Goal: Information Seeking & Learning: Learn about a topic

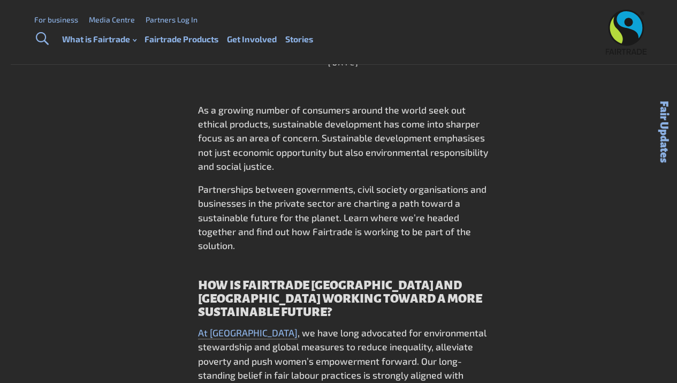
scroll to position [500, 0]
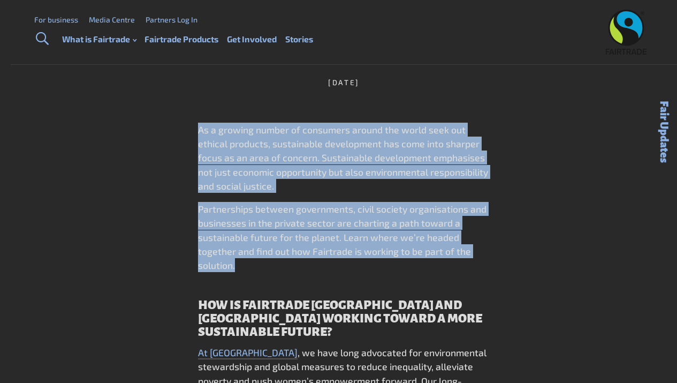
drag, startPoint x: 195, startPoint y: 127, endPoint x: 202, endPoint y: 233, distance: 106.8
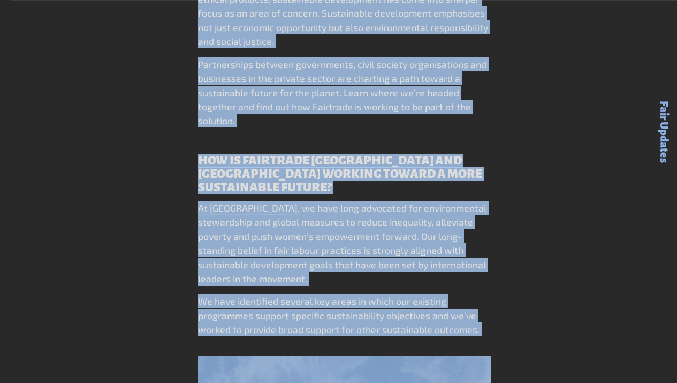
drag, startPoint x: 199, startPoint y: 128, endPoint x: 289, endPoint y: 345, distance: 235.3
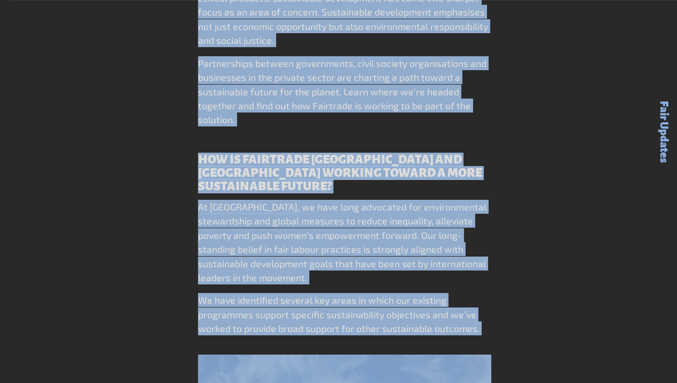
click at [245, 234] on span ", we have long advocated for environmental stewardship and global measures to r…" at bounding box center [342, 242] width 289 height 82
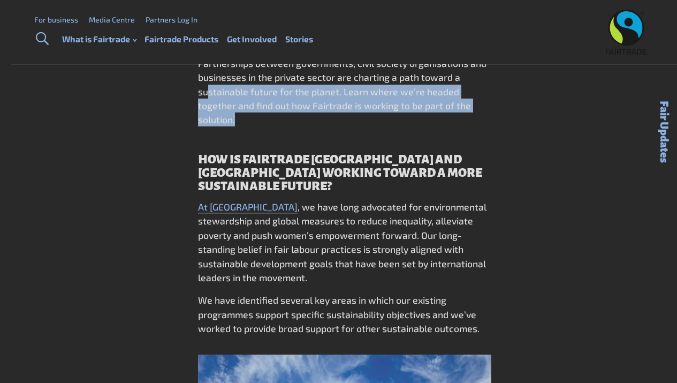
drag, startPoint x: 207, startPoint y: 92, endPoint x: 243, endPoint y: 119, distance: 45.5
click at [243, 119] on p "Partnerships between governments, civil society organisations and businesses in…" at bounding box center [344, 91] width 292 height 71
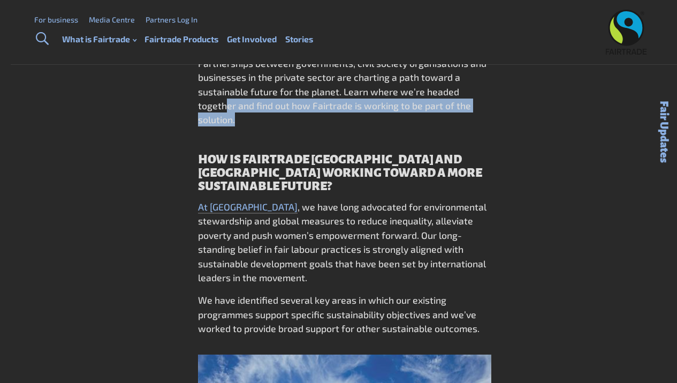
drag, startPoint x: 238, startPoint y: 129, endPoint x: 229, endPoint y: 110, distance: 20.8
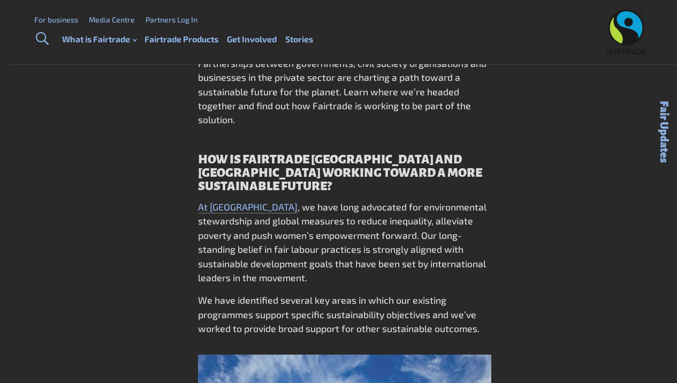
click at [229, 112] on p "Partnerships between governments, civil society organisations and businesses in…" at bounding box center [344, 91] width 292 height 71
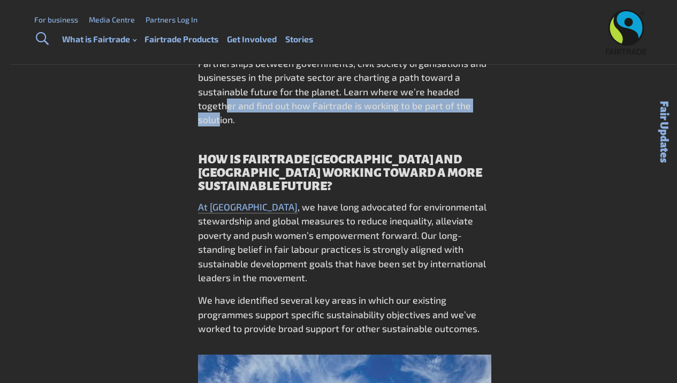
drag, startPoint x: 228, startPoint y: 109, endPoint x: 222, endPoint y: 194, distance: 85.9
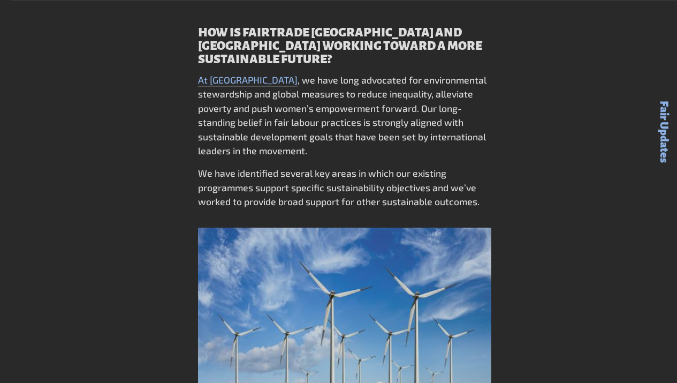
scroll to position [765, 0]
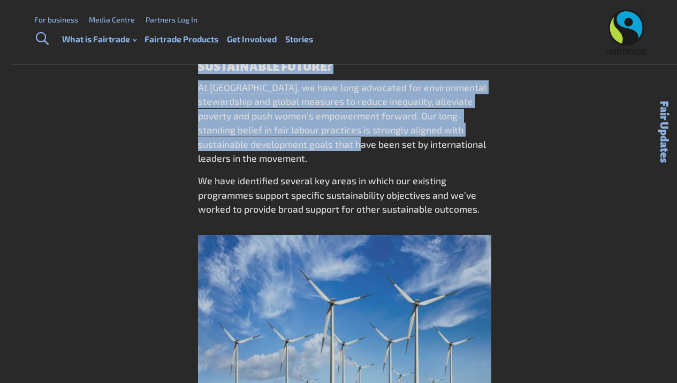
drag, startPoint x: 187, startPoint y: 147, endPoint x: 361, endPoint y: 145, distance: 174.0
click at [361, 145] on span ", we have long advocated for environmental stewardship and global measures to r…" at bounding box center [342, 122] width 289 height 82
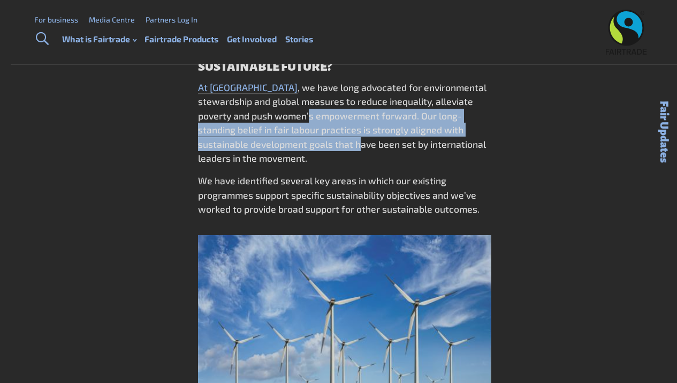
drag, startPoint x: 361, startPoint y: 145, endPoint x: 311, endPoint y: 120, distance: 56.0
click at [311, 120] on span ", we have long advocated for environmental stewardship and global measures to r…" at bounding box center [342, 122] width 289 height 82
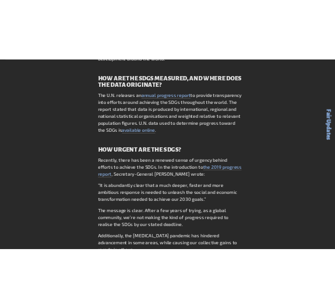
scroll to position [2486, 0]
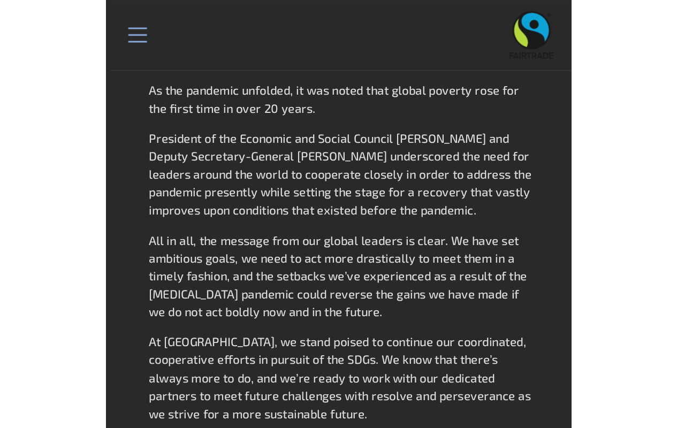
scroll to position [2447, 0]
